Goal: Find specific page/section: Find specific page/section

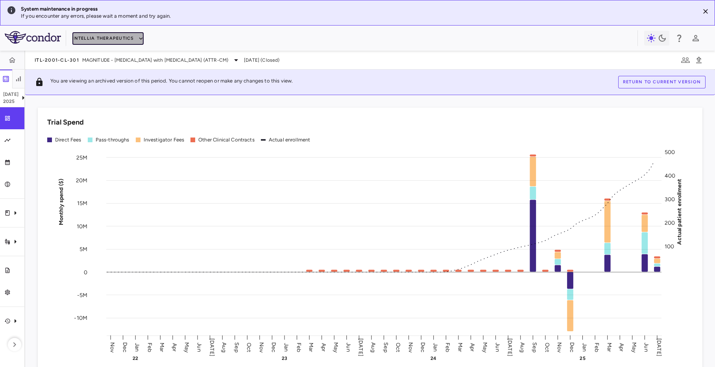
click at [99, 37] on button "Intellia Therapeutics" at bounding box center [107, 38] width 71 height 13
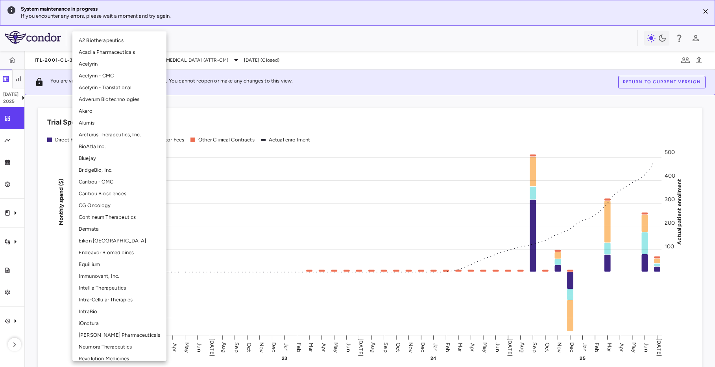
click at [82, 173] on li "BridgeBio, Inc." at bounding box center [119, 170] width 94 height 12
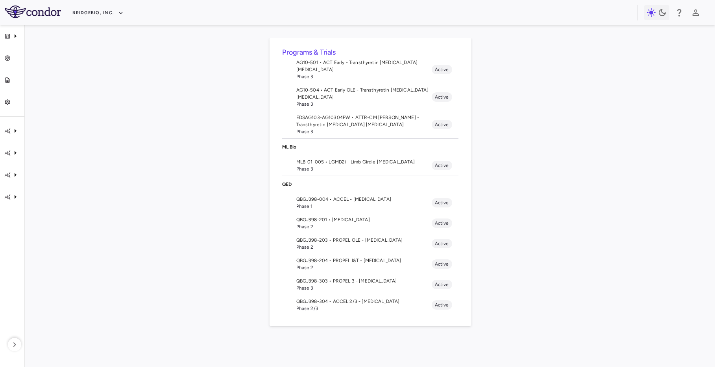
scroll to position [105, 0]
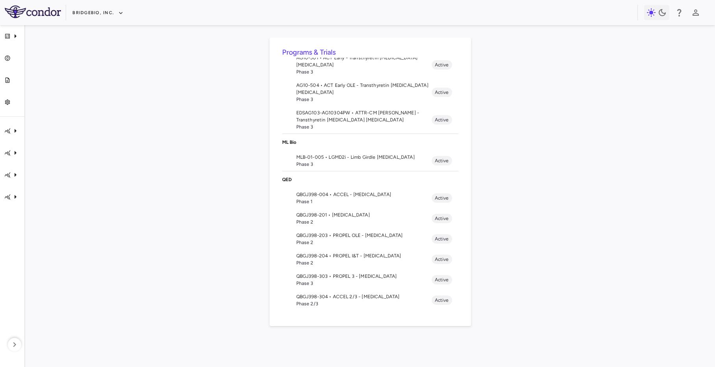
click at [365, 239] on span "Phase 2" at bounding box center [363, 242] width 135 height 7
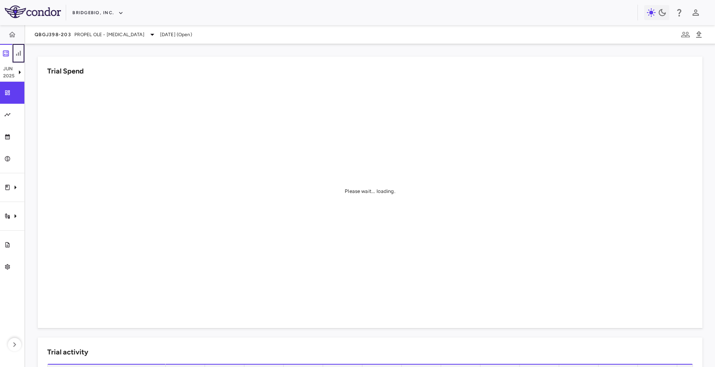
click at [19, 47] on button "button" at bounding box center [18, 53] width 13 height 19
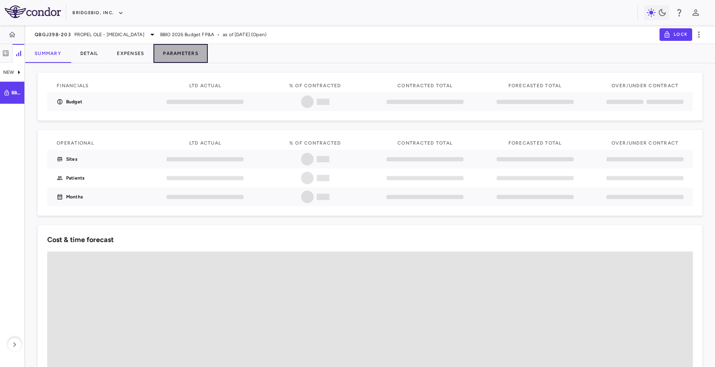
click at [189, 47] on button "Parameters" at bounding box center [180, 53] width 54 height 19
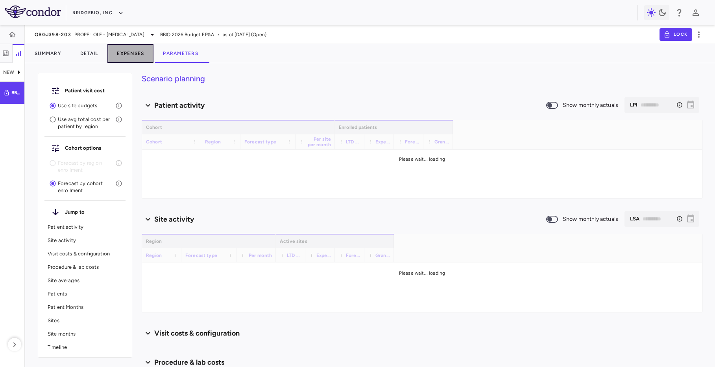
click at [146, 48] on button "Expenses" at bounding box center [130, 53] width 46 height 19
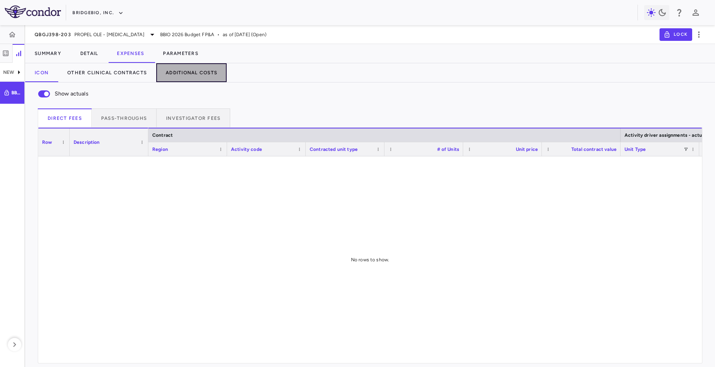
click at [202, 73] on button "Additional Costs" at bounding box center [191, 72] width 70 height 19
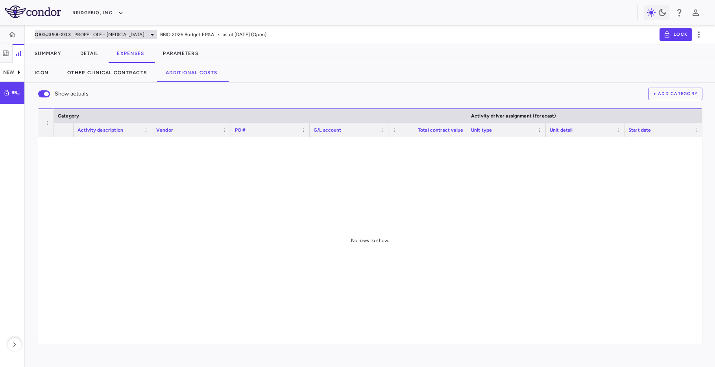
click at [88, 30] on div "QBGJ398-203 PROPEL OLE - [MEDICAL_DATA]" at bounding box center [96, 34] width 122 height 9
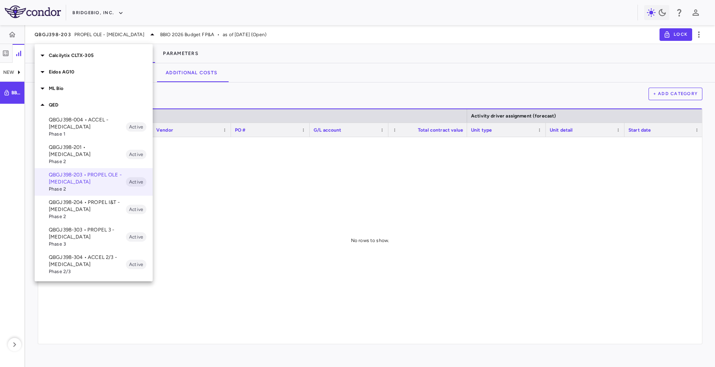
click at [81, 73] on p "Eidos AG10" at bounding box center [101, 71] width 104 height 7
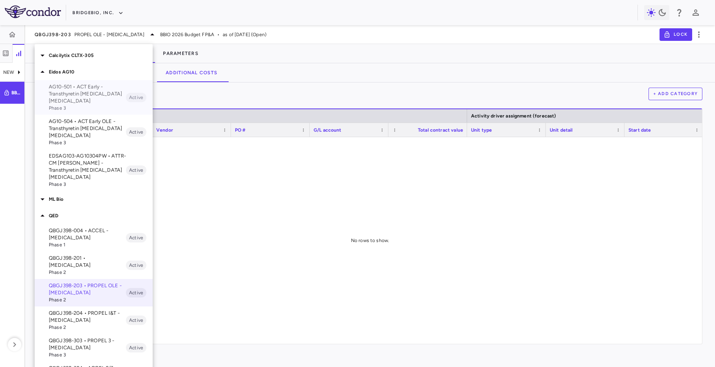
click at [84, 96] on p "AG10-501 • ACT Early - Transthyretin [MEDICAL_DATA] [MEDICAL_DATA]" at bounding box center [87, 93] width 77 height 21
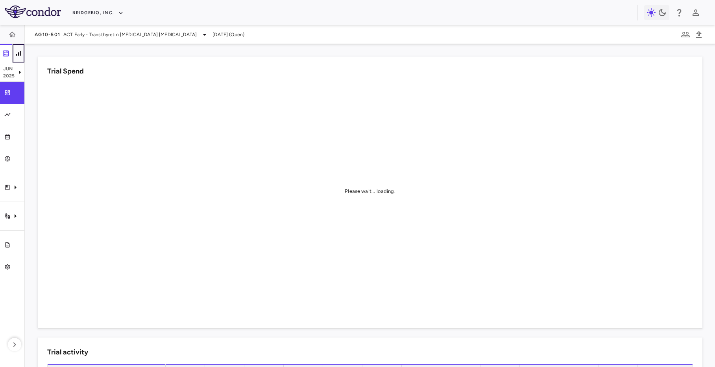
click at [18, 55] on icon "button" at bounding box center [18, 53] width 5 height 5
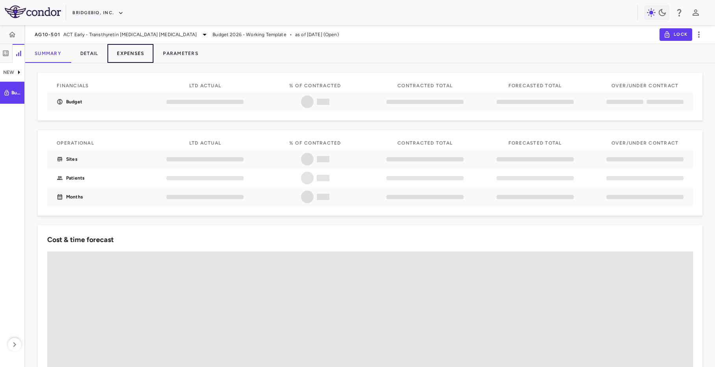
click at [129, 55] on button "Expenses" at bounding box center [130, 53] width 46 height 19
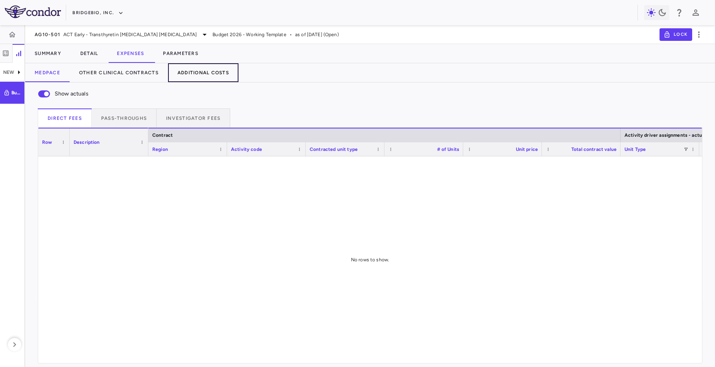
click at [211, 75] on button "Additional Costs" at bounding box center [203, 72] width 70 height 19
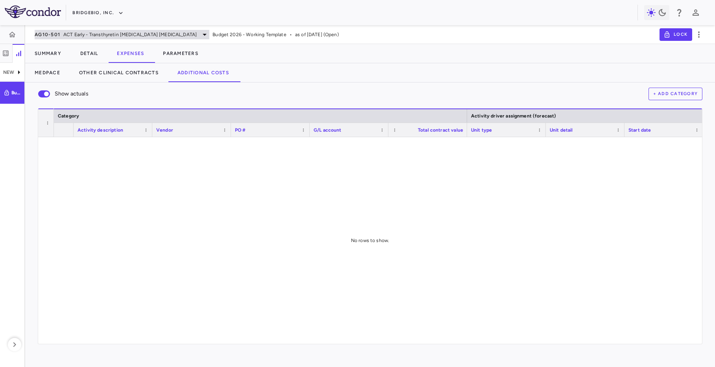
click at [71, 38] on span "ACT Early - Transthyretin [MEDICAL_DATA] [MEDICAL_DATA]" at bounding box center [129, 34] width 133 height 7
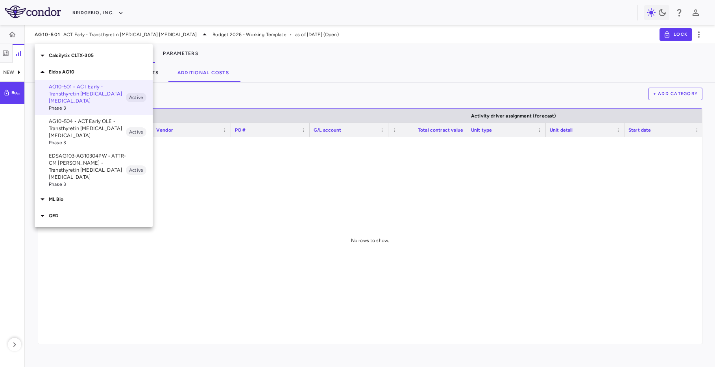
click at [97, 154] on p "EDSAG103-AG10304PW • ATTR-CM [PERSON_NAME] - Transthyretin [MEDICAL_DATA] [MEDI…" at bounding box center [87, 167] width 77 height 28
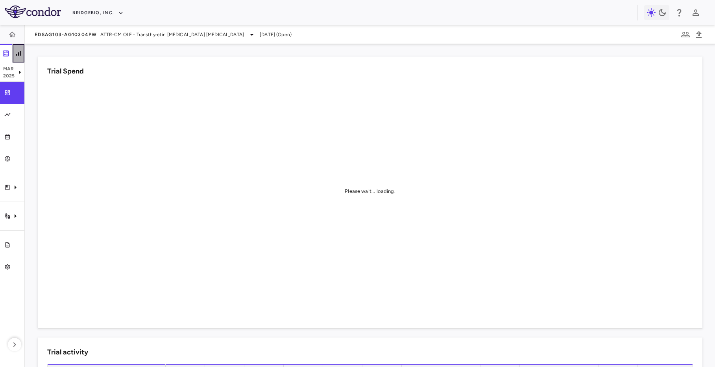
click at [18, 48] on button "button" at bounding box center [18, 53] width 13 height 19
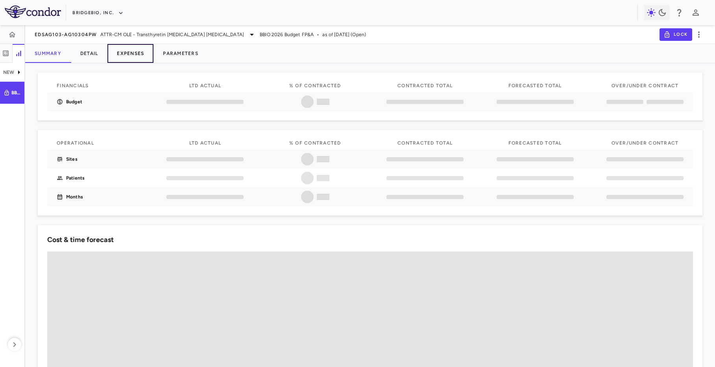
click at [145, 50] on button "Expenses" at bounding box center [130, 53] width 46 height 19
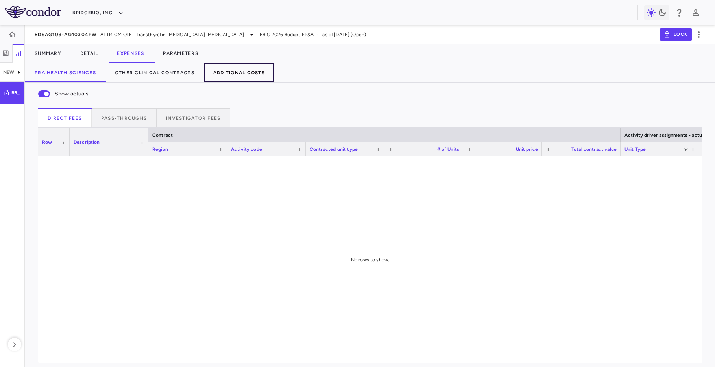
click at [233, 76] on button "Additional Costs" at bounding box center [239, 72] width 70 height 19
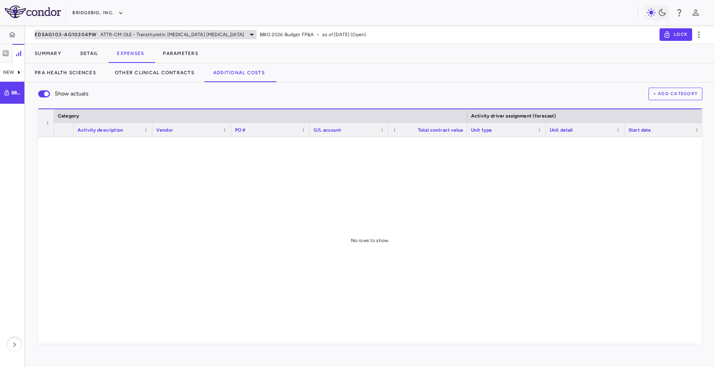
click at [114, 34] on span "ATTR-CM OLE - Transthyretin [MEDICAL_DATA] [MEDICAL_DATA]" at bounding box center [172, 34] width 144 height 7
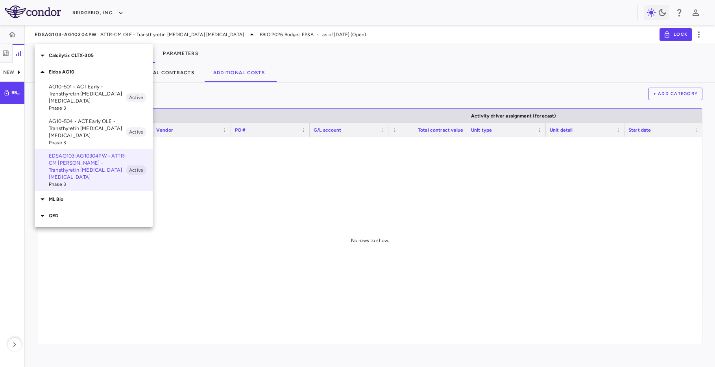
click at [72, 197] on div "ML Bio" at bounding box center [94, 199] width 118 height 17
click at [82, 212] on p "MLB-01-005 • LGMD2i - Limb Girdle [MEDICAL_DATA]" at bounding box center [87, 218] width 77 height 14
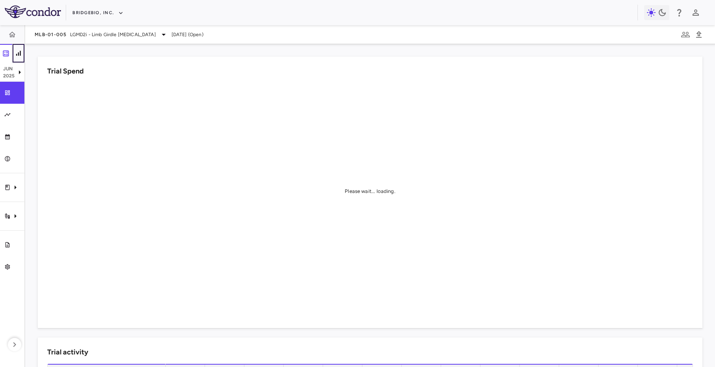
click at [21, 50] on icon "button" at bounding box center [19, 54] width 8 height 8
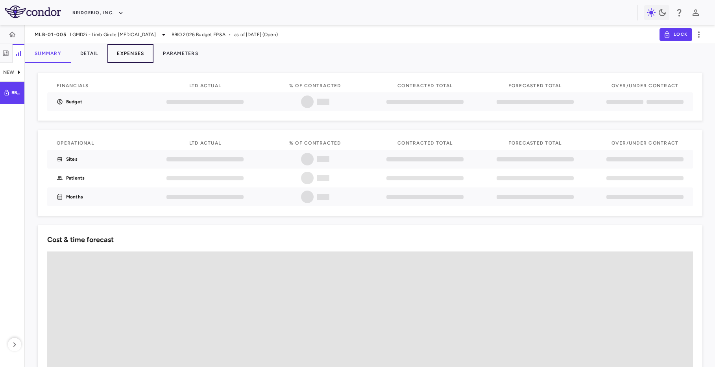
click at [134, 54] on button "Expenses" at bounding box center [130, 53] width 46 height 19
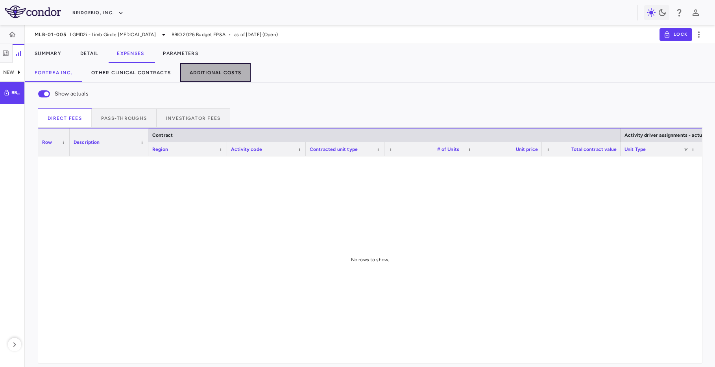
click at [215, 73] on button "Additional Costs" at bounding box center [215, 72] width 70 height 19
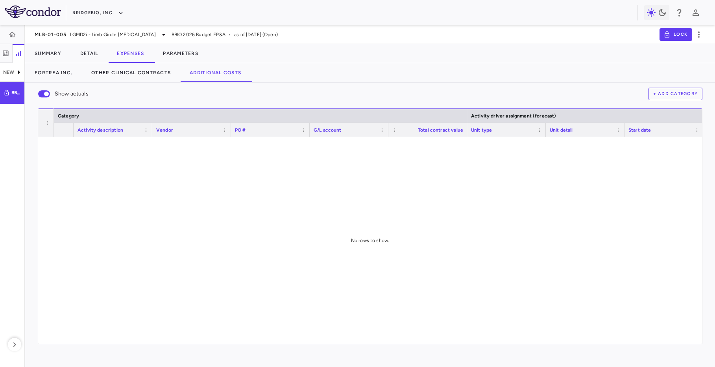
click at [331, 64] on div "Fortrea Inc. Other Clinical Contracts Additional Costs" at bounding box center [370, 72] width 690 height 19
click at [6, 50] on icon "button" at bounding box center [6, 53] width 6 height 6
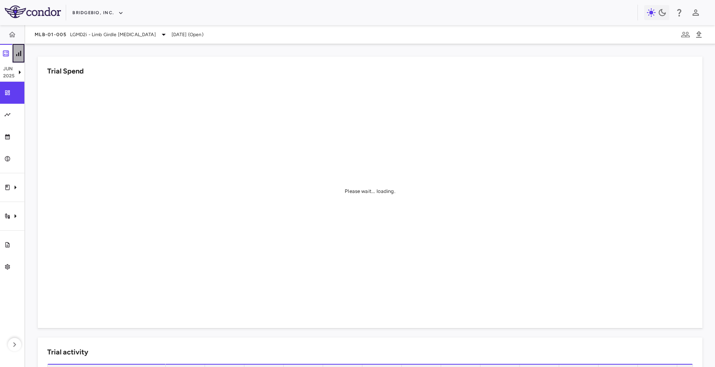
click at [22, 52] on icon "button" at bounding box center [19, 54] width 8 height 8
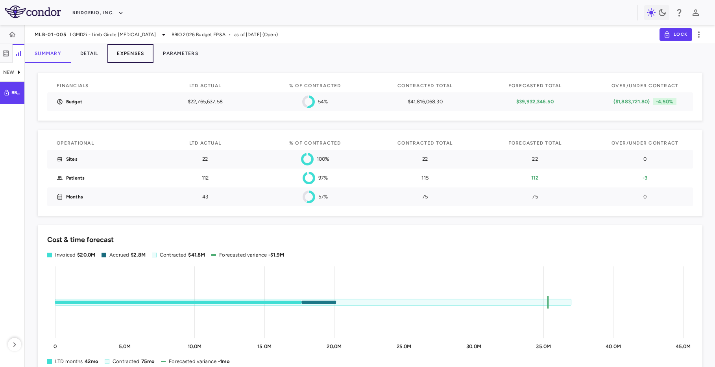
click at [126, 51] on button "Expenses" at bounding box center [130, 53] width 46 height 19
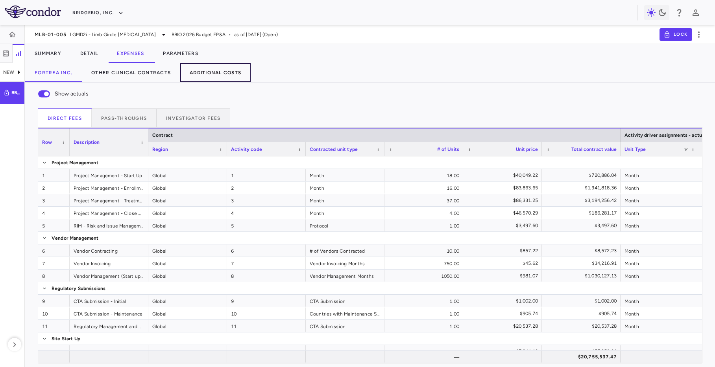
click at [223, 67] on button "Additional Costs" at bounding box center [215, 72] width 70 height 19
